Goal: Browse casually

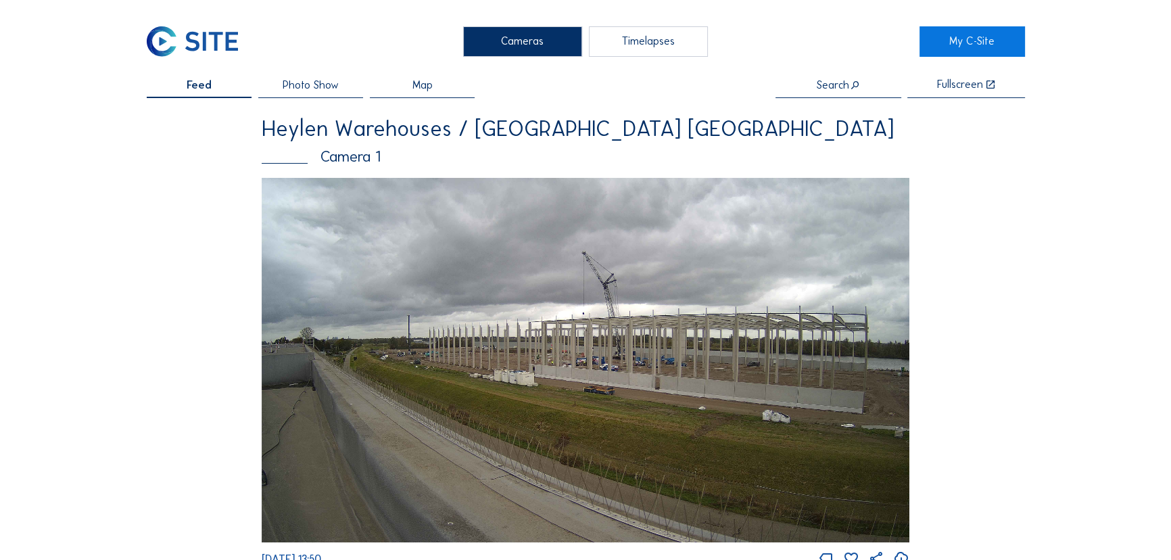
click at [579, 333] on img at bounding box center [586, 360] width 648 height 364
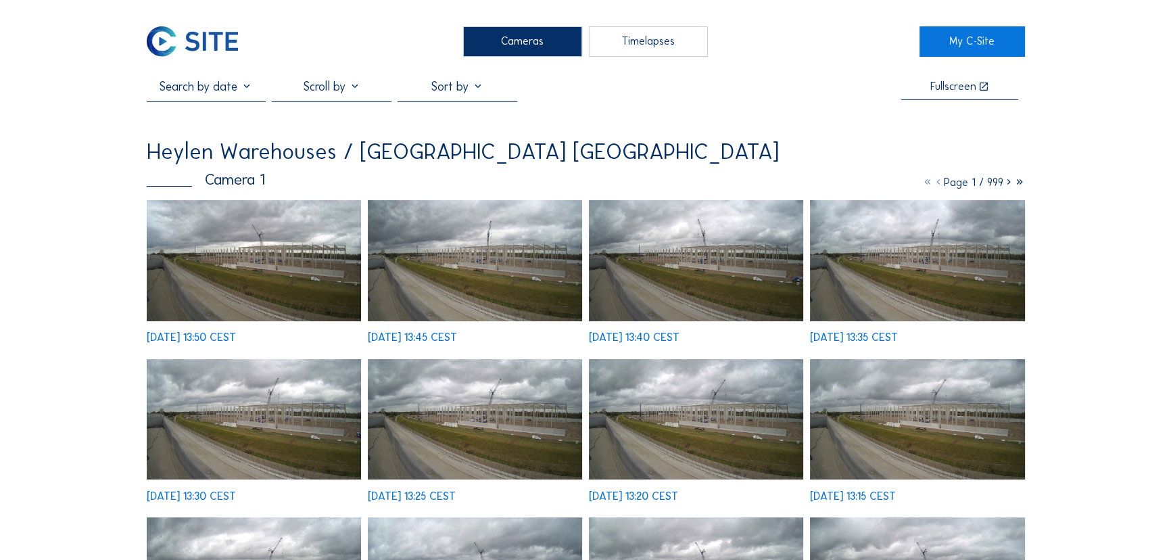
click at [319, 270] on img at bounding box center [254, 260] width 215 height 121
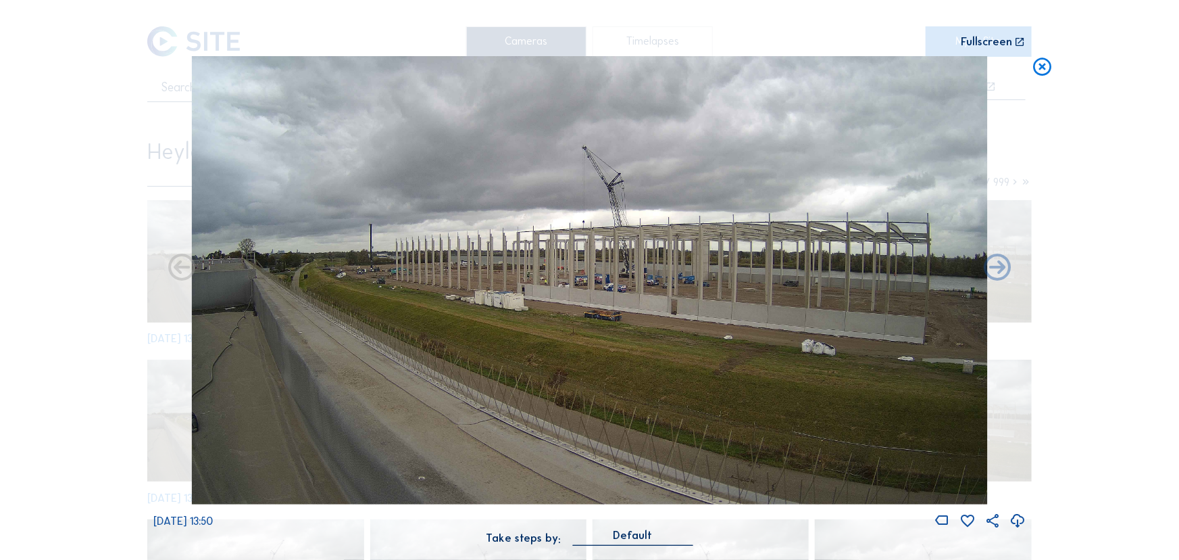
click at [695, 264] on img at bounding box center [590, 279] width 796 height 447
click at [1044, 68] on icon at bounding box center [1043, 67] width 22 height 22
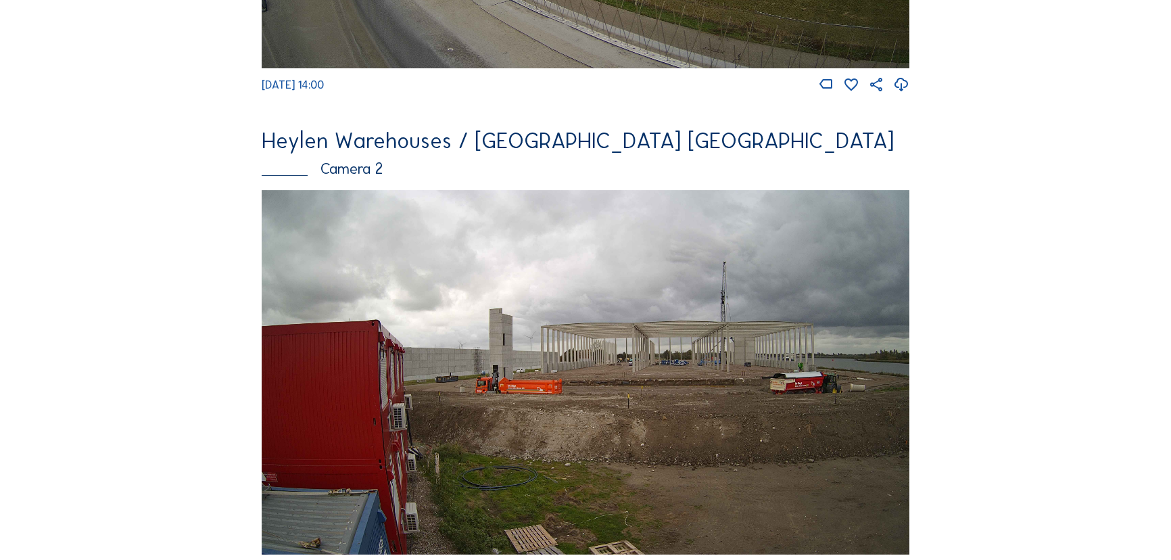
scroll to position [491, 0]
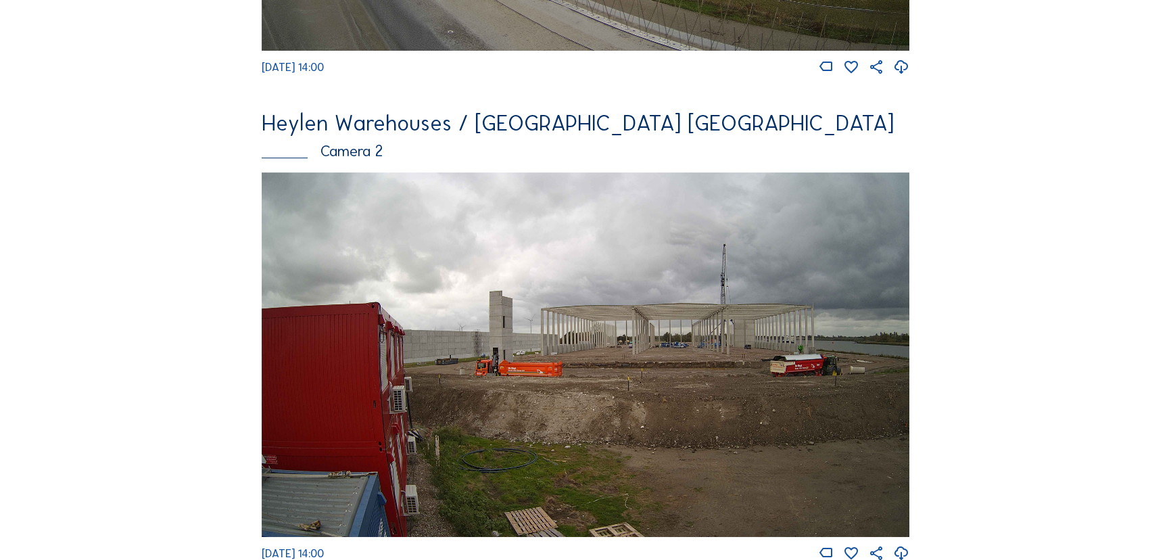
click at [620, 331] on img at bounding box center [586, 354] width 648 height 364
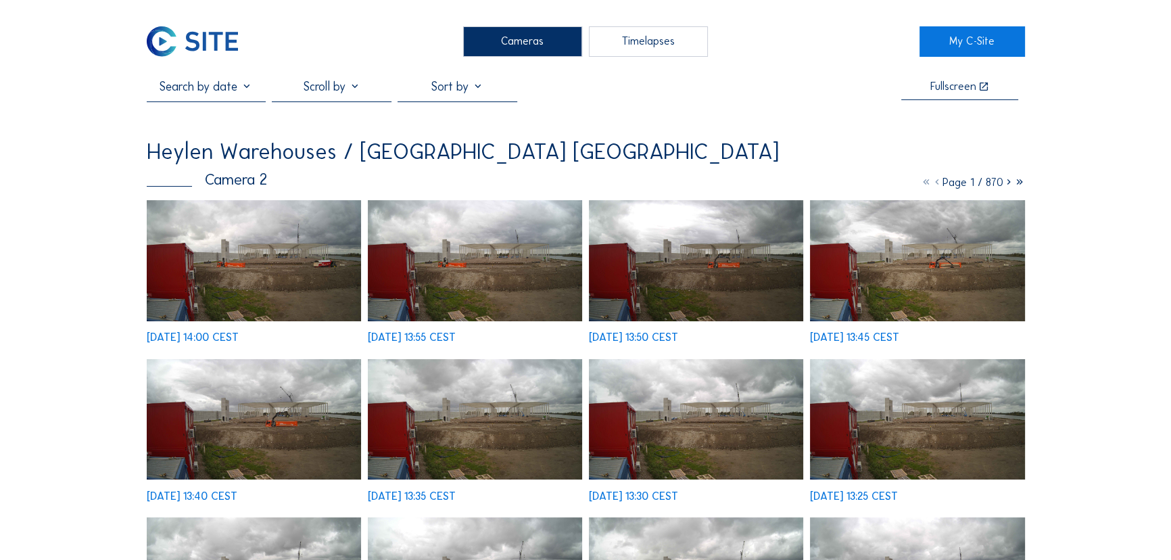
click at [243, 252] on img at bounding box center [254, 260] width 215 height 121
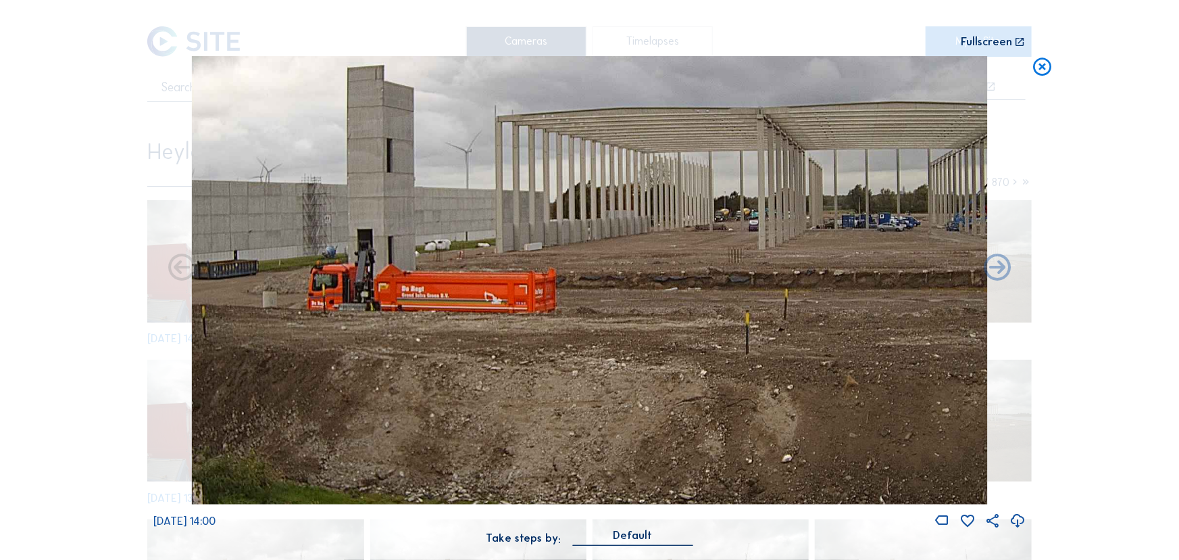
drag, startPoint x: 716, startPoint y: 299, endPoint x: 413, endPoint y: 301, distance: 302.8
click at [446, 303] on img at bounding box center [590, 279] width 796 height 447
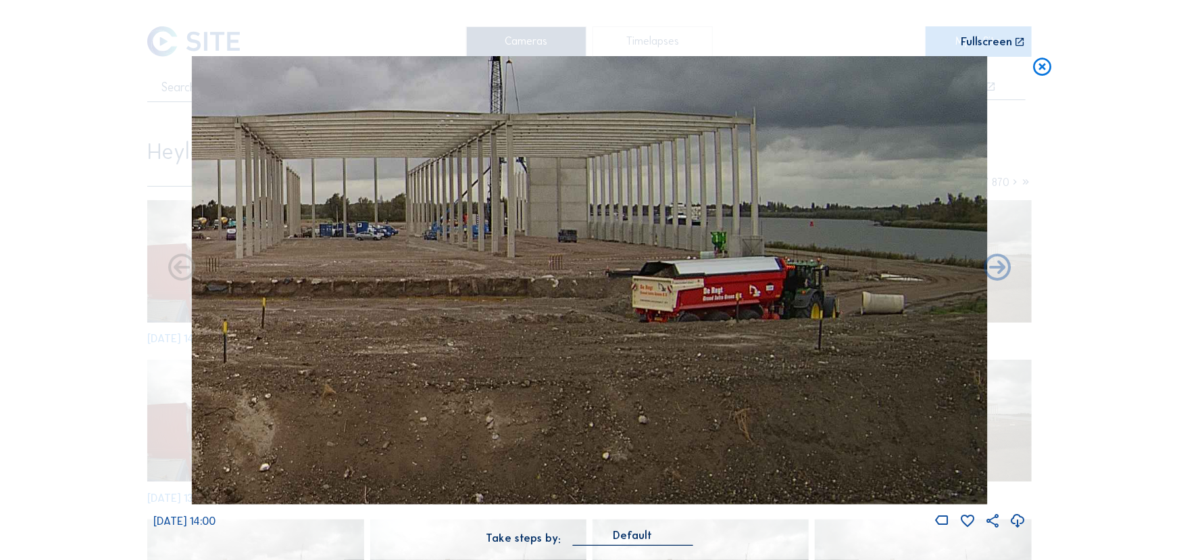
drag, startPoint x: 907, startPoint y: 289, endPoint x: 545, endPoint y: 299, distance: 362.5
click at [545, 299] on img at bounding box center [590, 279] width 796 height 447
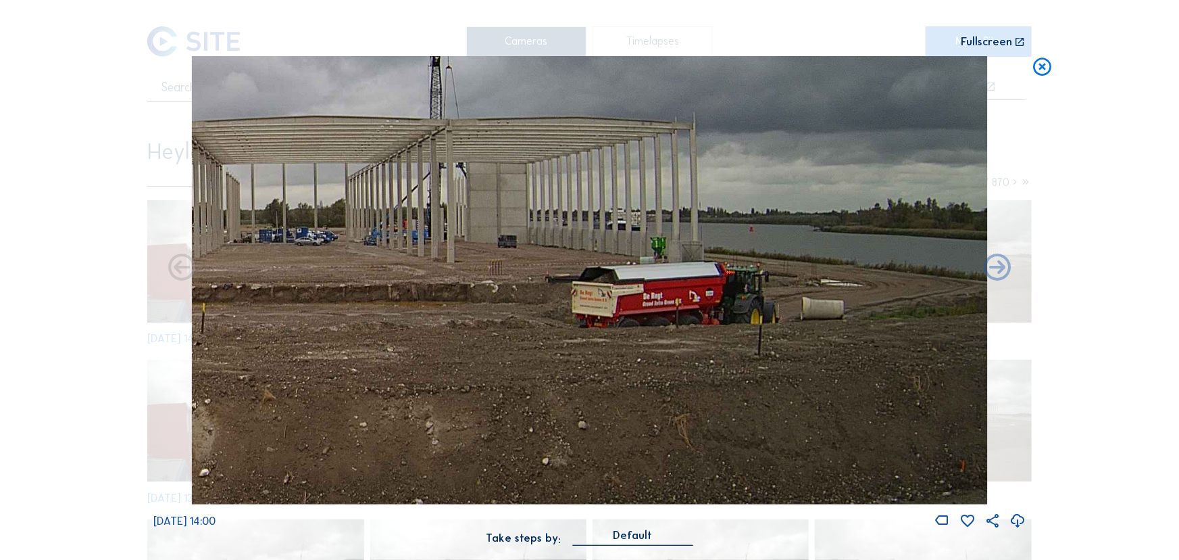
drag, startPoint x: 747, startPoint y: 295, endPoint x: 697, endPoint y: 297, distance: 50.1
click at [697, 297] on img at bounding box center [590, 279] width 796 height 447
